Goal: Task Accomplishment & Management: Manage account settings

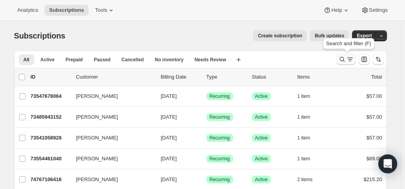
click at [346, 59] on icon "Search and filter results" at bounding box center [342, 59] width 8 height 8
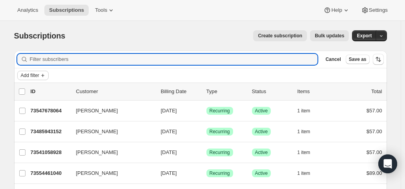
click at [39, 76] on span "Add filter" at bounding box center [30, 75] width 18 height 6
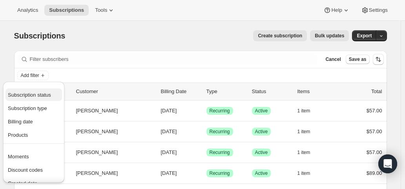
click at [37, 95] on span "Subscription status" at bounding box center [29, 95] width 43 height 6
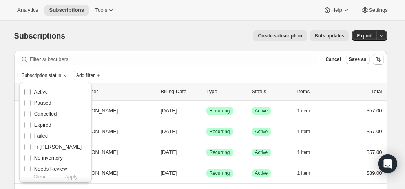
click at [38, 93] on span "Active" at bounding box center [41, 92] width 14 height 6
click at [31, 93] on input "Active" at bounding box center [27, 92] width 6 height 6
checkbox input "true"
click at [70, 177] on span "Apply" at bounding box center [71, 177] width 13 height 8
click at [95, 72] on span "Add filter" at bounding box center [87, 75] width 18 height 6
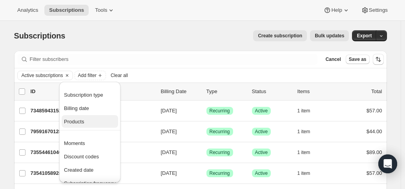
click at [83, 125] on button "Products" at bounding box center [90, 121] width 57 height 13
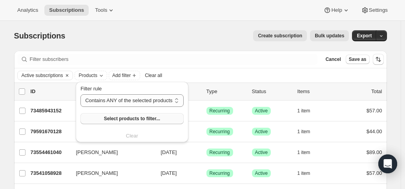
click at [91, 120] on button "Select products to filter..." at bounding box center [131, 118] width 103 height 11
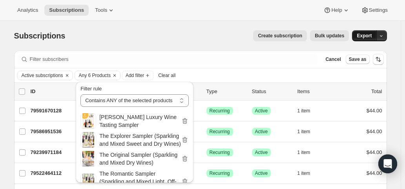
click at [366, 37] on span "Export" at bounding box center [364, 36] width 15 height 6
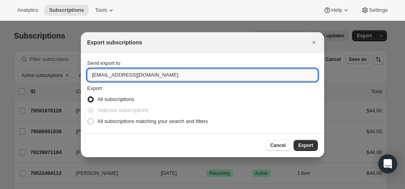
drag, startPoint x: 103, startPoint y: 74, endPoint x: 90, endPoint y: 74, distance: 13.3
click at [90, 74] on input "hello@wineshopathome.com" at bounding box center [202, 75] width 231 height 13
type input "mfletcher@wineshopathome.com"
click at [116, 123] on span "All subscriptions matching your search and filters" at bounding box center [152, 121] width 111 height 6
click at [88, 119] on input "All subscriptions matching your search and filters" at bounding box center [88, 118] width 0 height 0
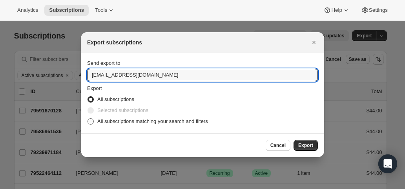
radio input "true"
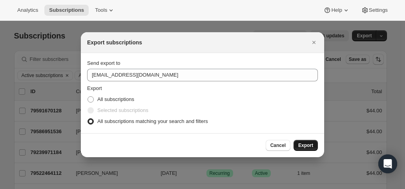
click at [301, 144] on span "Export" at bounding box center [305, 145] width 15 height 6
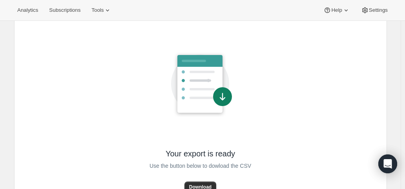
scroll to position [66, 0]
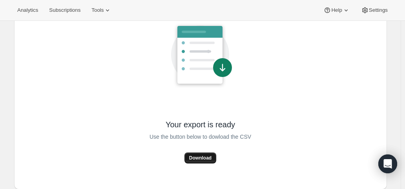
click at [199, 157] on span "Download" at bounding box center [200, 158] width 22 height 6
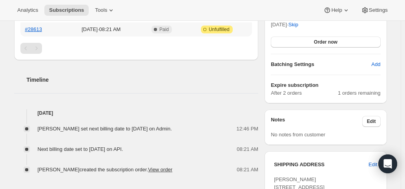
scroll to position [236, 0]
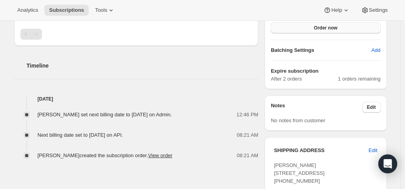
click at [321, 29] on span "Order now" at bounding box center [326, 28] width 24 height 6
click at [321, 29] on span "Click to confirm" at bounding box center [326, 28] width 36 height 6
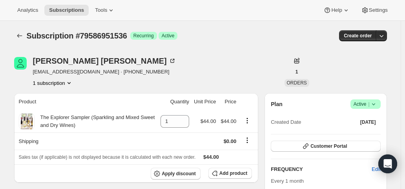
scroll to position [157, 0]
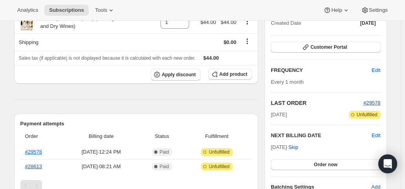
scroll to position [118, 0]
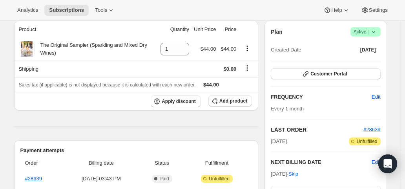
scroll to position [118, 0]
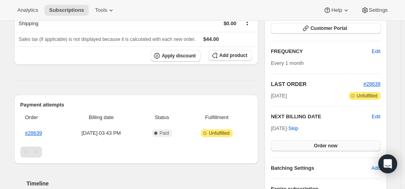
click at [313, 145] on button "Order now" at bounding box center [326, 145] width 110 height 11
click at [313, 145] on span "Click to confirm" at bounding box center [326, 146] width 36 height 6
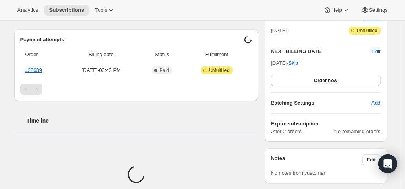
scroll to position [196, 0]
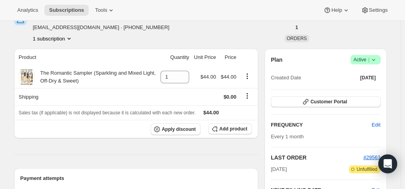
scroll to position [118, 0]
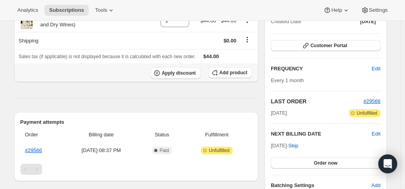
scroll to position [118, 0]
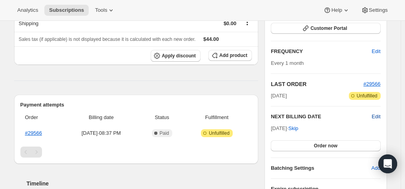
click at [375, 114] on span "Edit" at bounding box center [376, 117] width 9 height 8
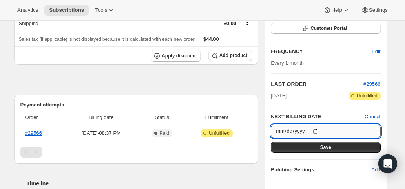
click at [319, 129] on input "2025-11-02" at bounding box center [326, 130] width 110 height 13
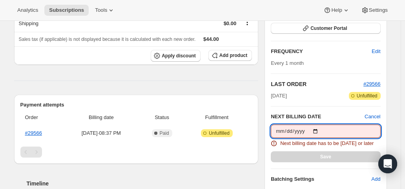
type input "2025-10-10"
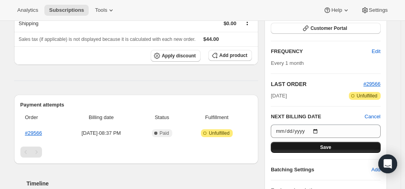
click at [329, 146] on span "Save" at bounding box center [325, 147] width 11 height 6
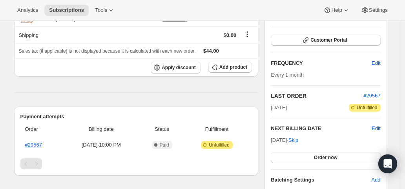
scroll to position [118, 0]
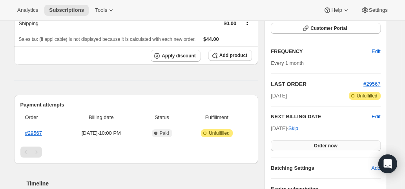
click at [312, 146] on button "Order now" at bounding box center [326, 145] width 110 height 11
click at [312, 146] on span "Click to confirm" at bounding box center [326, 146] width 36 height 6
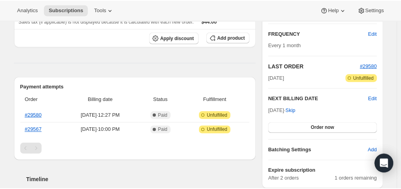
scroll to position [157, 0]
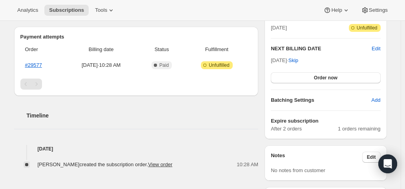
scroll to position [196, 0]
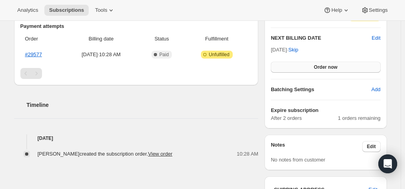
click at [302, 65] on button "Order now" at bounding box center [326, 67] width 110 height 11
click at [302, 65] on button "Click to confirm" at bounding box center [326, 67] width 110 height 11
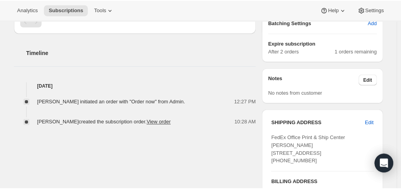
scroll to position [275, 0]
